Goal: Find contact information

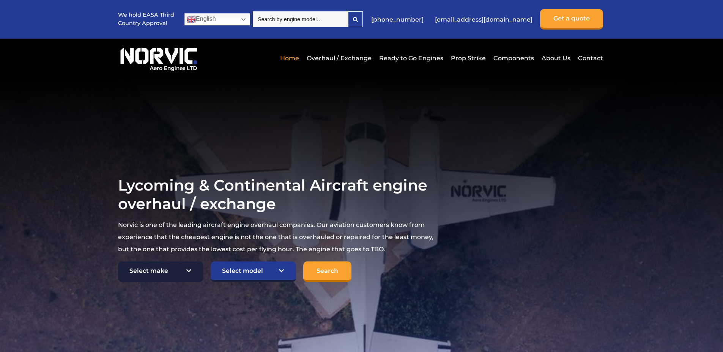
click at [183, 272] on select "Select make TCM Continental Lycoming" at bounding box center [160, 272] width 85 height 20
select select "Lycoming"
click at [118, 262] on select "Select make TCM Continental Lycoming" at bounding box center [160, 272] width 85 height 20
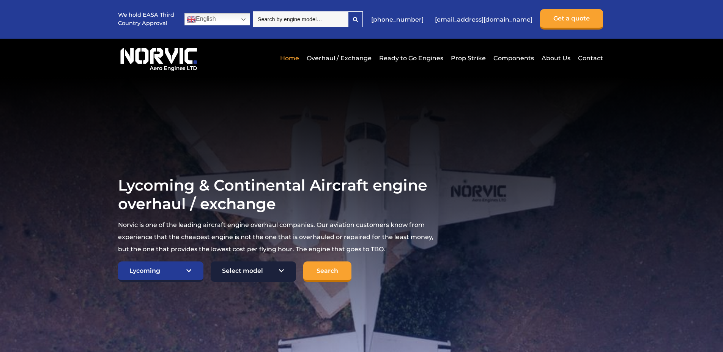
click at [267, 269] on select "Select model American Champion 7KCAB [PERSON_NAME] Citabria IO-320-E2A Beech 23…" at bounding box center [252, 272] width 85 height 20
click at [469, 153] on section "Lycoming & Continental Aircraft engine overhaul / exchange Norvic is one of the…" at bounding box center [361, 228] width 723 height 303
click at [592, 58] on link "Contact" at bounding box center [589, 58] width 27 height 19
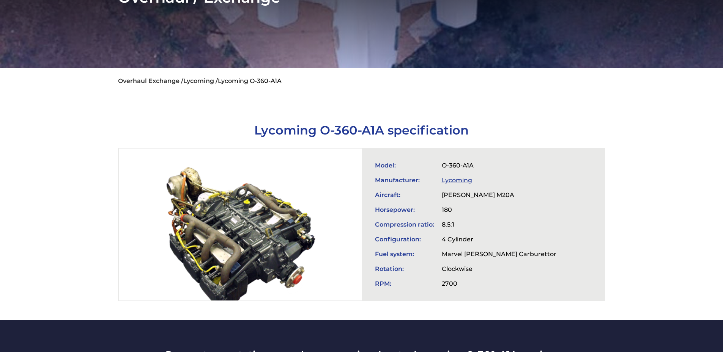
scroll to position [114, 0]
